Goal: Information Seeking & Learning: Learn about a topic

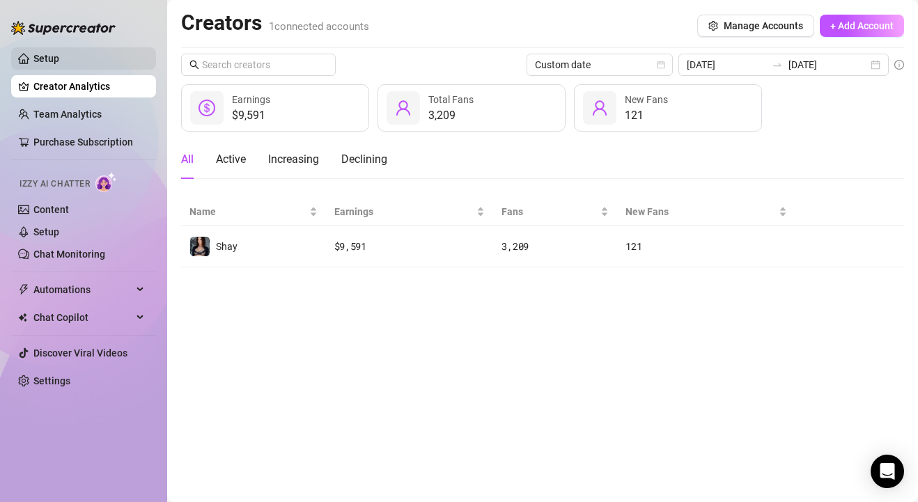
click at [59, 53] on link "Setup" at bounding box center [46, 58] width 26 height 11
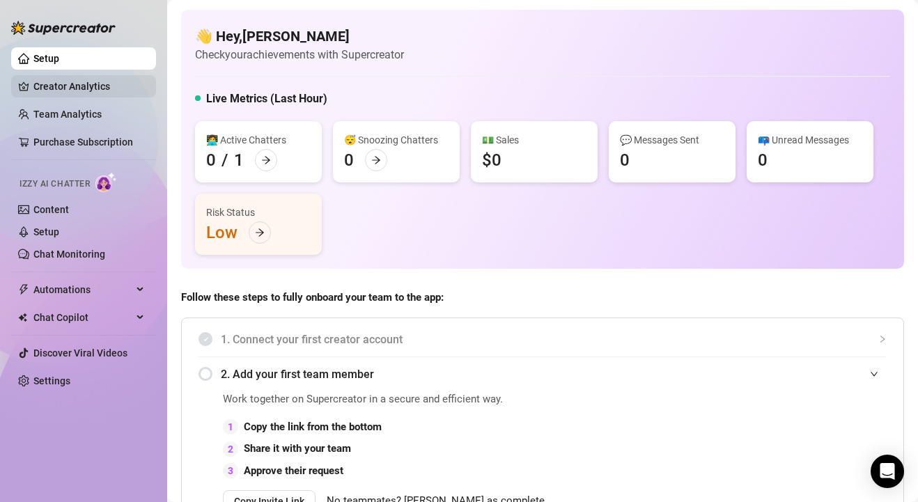
click at [132, 88] on link "Creator Analytics" at bounding box center [88, 86] width 111 height 22
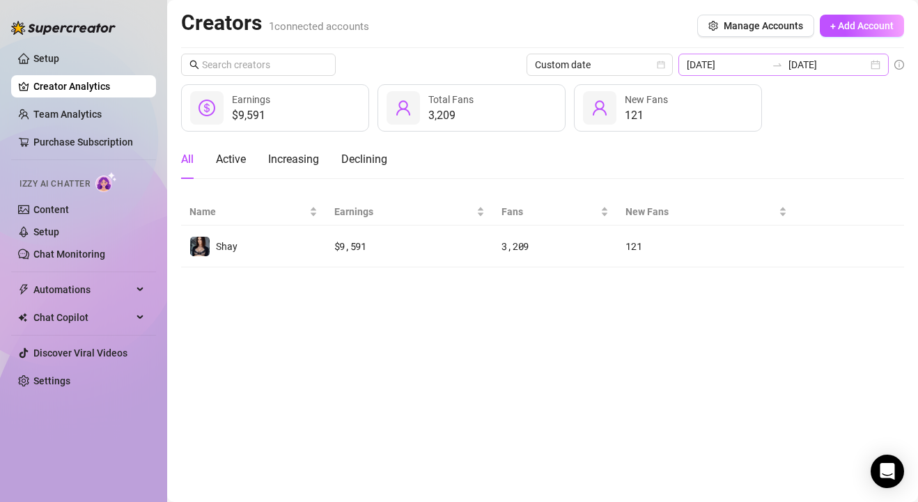
click at [874, 65] on div "[DATE] [DATE]" at bounding box center [783, 65] width 210 height 22
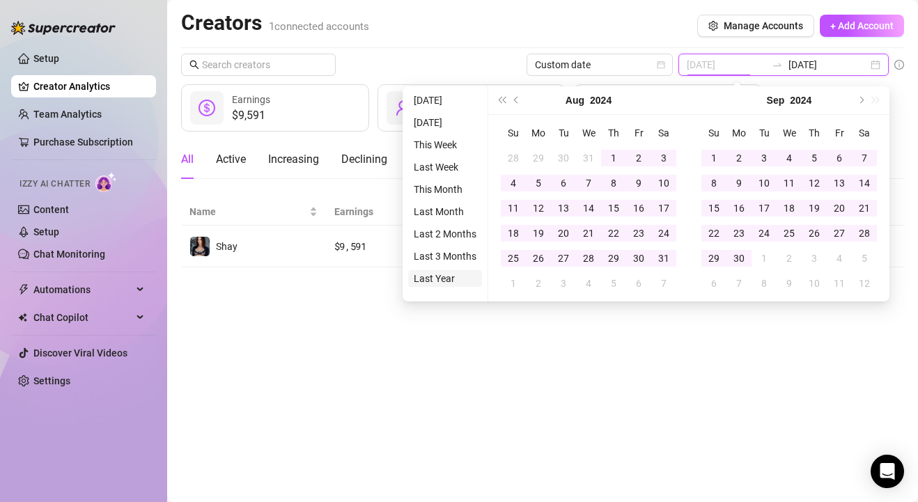
type input "[DATE]"
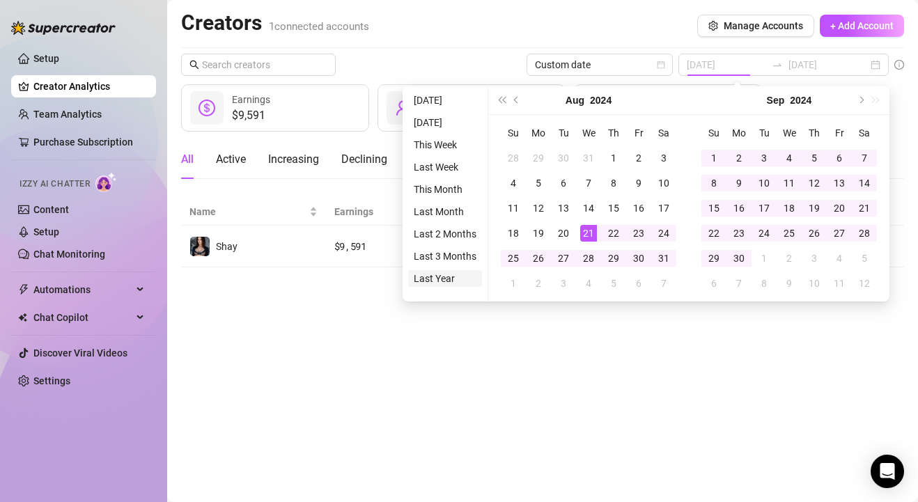
click at [441, 281] on li "Last Year" at bounding box center [445, 278] width 74 height 17
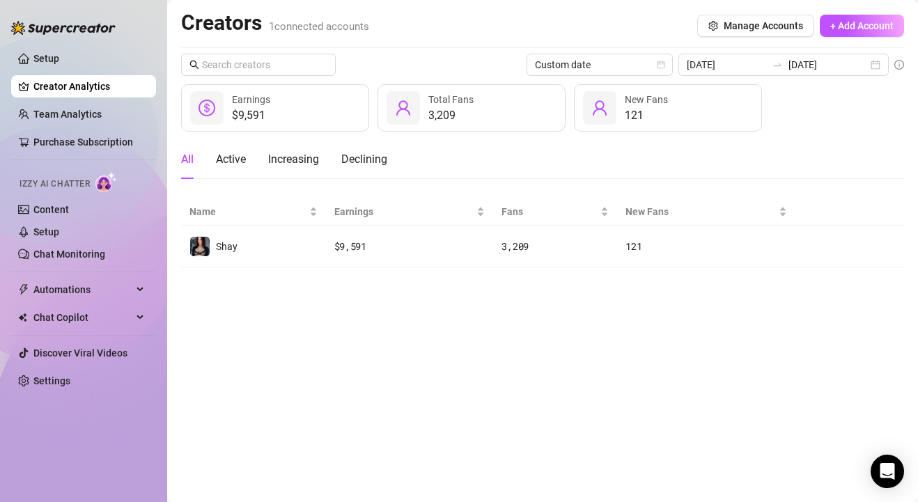
click at [764, 134] on div "Custom date [DATE] [DATE] $9,591 Earnings 3,209 Total Fans 121 New Fans All Act…" at bounding box center [542, 161] width 723 height 214
click at [91, 109] on link "Team Analytics" at bounding box center [67, 114] width 68 height 11
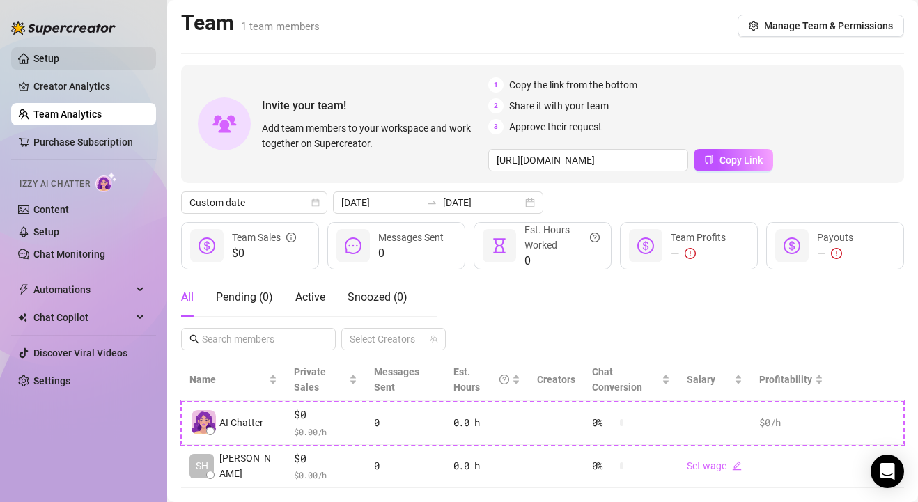
click at [59, 60] on link "Setup" at bounding box center [46, 58] width 26 height 11
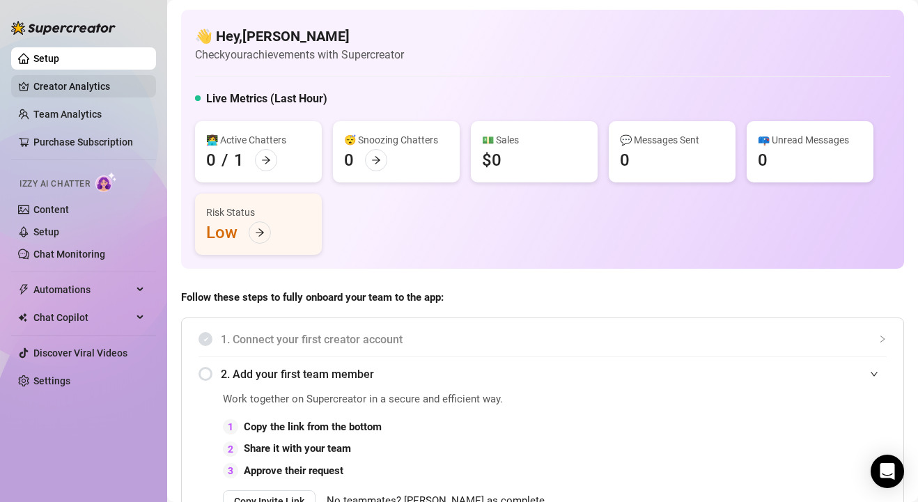
click at [109, 82] on link "Creator Analytics" at bounding box center [88, 86] width 111 height 22
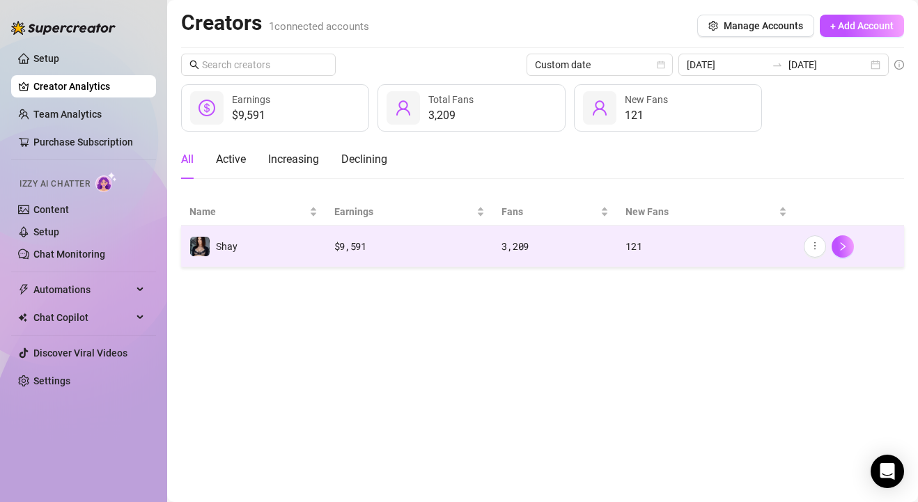
click at [244, 257] on td "Shay" at bounding box center [253, 247] width 145 height 42
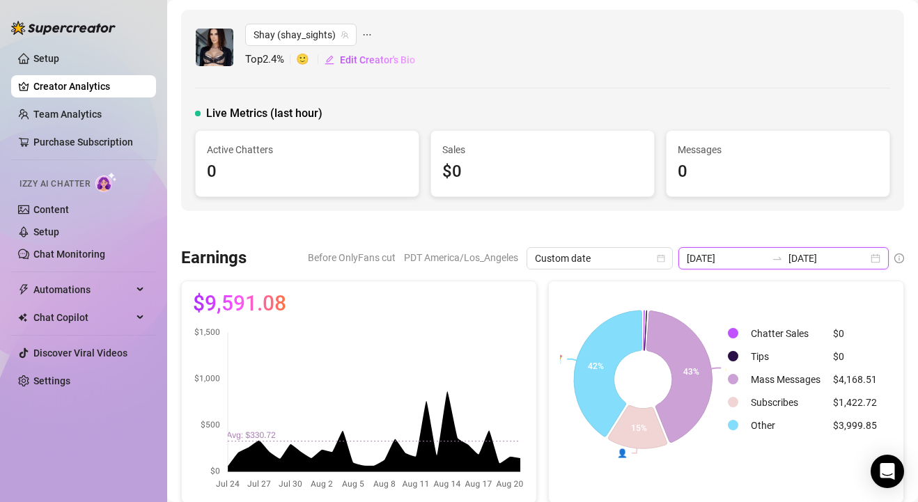
click at [807, 256] on input "[DATE]" at bounding box center [828, 258] width 79 height 15
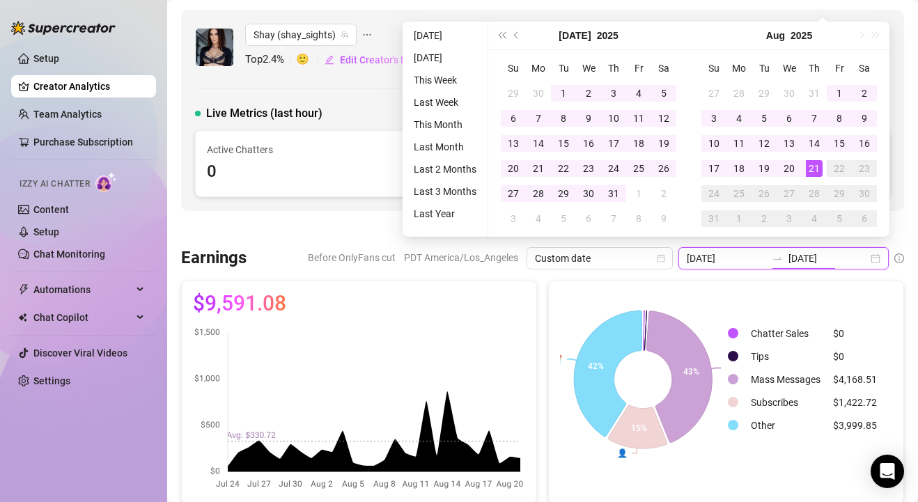
type input "[DATE]"
click at [444, 207] on li "Last Year" at bounding box center [445, 213] width 74 height 17
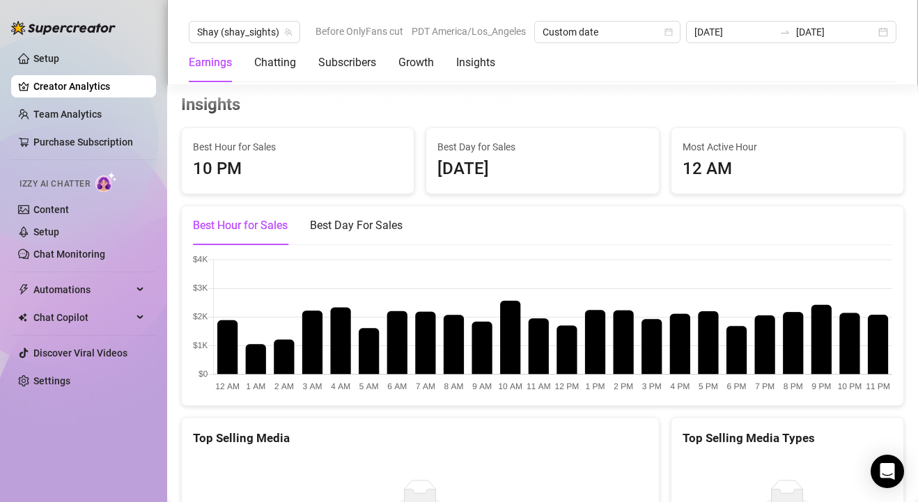
scroll to position [2355, 0]
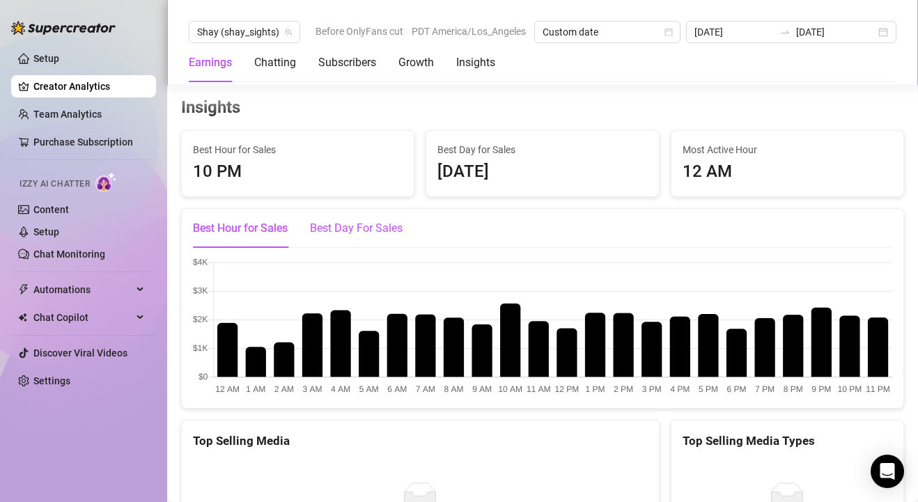
click at [365, 228] on div "Best Day For Sales" at bounding box center [356, 228] width 93 height 17
click at [256, 231] on div "Best Hour for Sales" at bounding box center [240, 228] width 95 height 17
